Goal: Check status: Check status

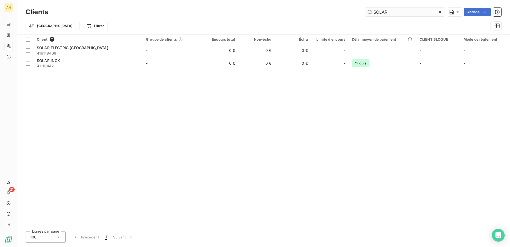
drag, startPoint x: 390, startPoint y: 12, endPoint x: 371, endPoint y: 11, distance: 19.5
click at [371, 11] on input "SOLAR" at bounding box center [405, 12] width 80 height 9
type input "IFC"
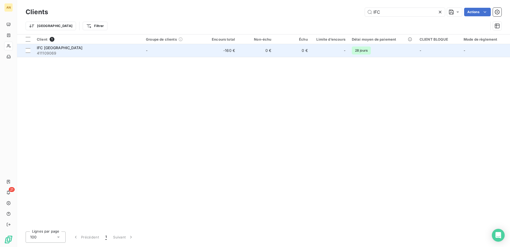
click at [290, 47] on td "0 €" at bounding box center [293, 50] width 36 height 13
